Goal: Task Accomplishment & Management: Use online tool/utility

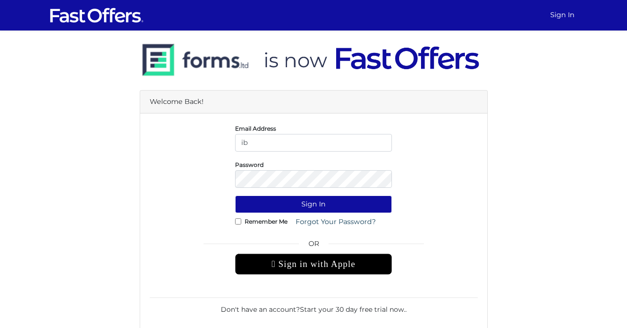
type input "ibrahim@krib.ca"
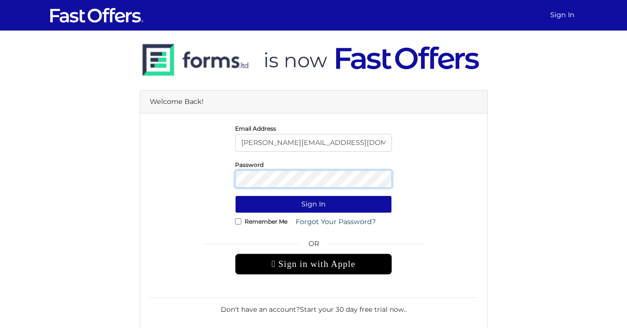
click at [235, 196] on button "Sign In" at bounding box center [313, 205] width 157 height 18
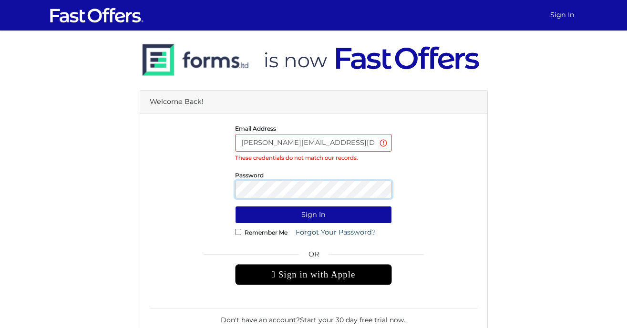
click at [235, 206] on button "Sign In" at bounding box center [313, 215] width 157 height 18
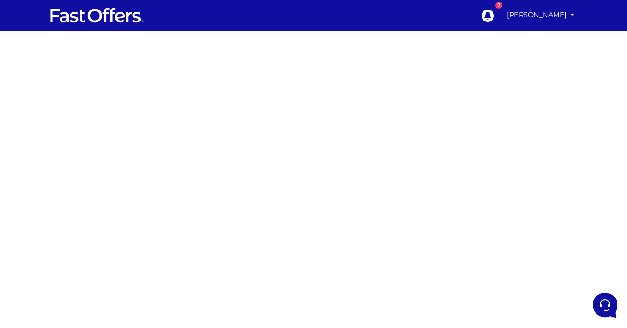
click at [159, 255] on div at bounding box center [313, 269] width 627 height 477
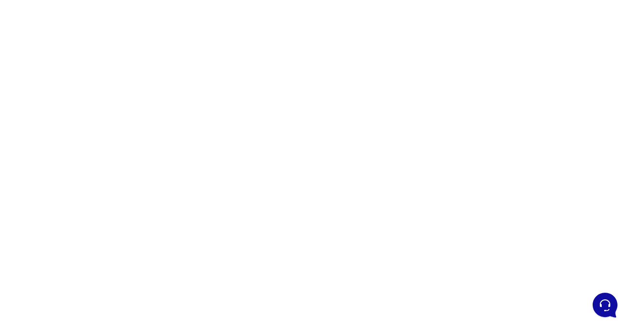
scroll to position [81, 0]
click at [105, 240] on div at bounding box center [313, 187] width 627 height 477
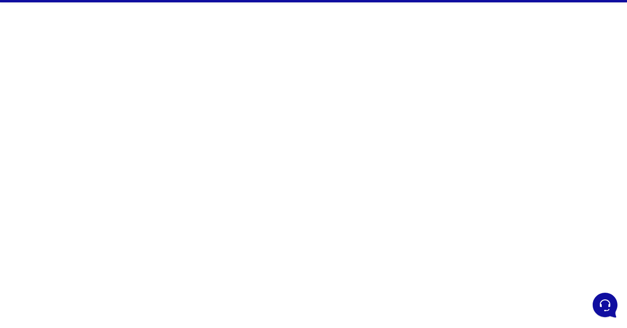
scroll to position [7, 0]
